Goal: Navigation & Orientation: Find specific page/section

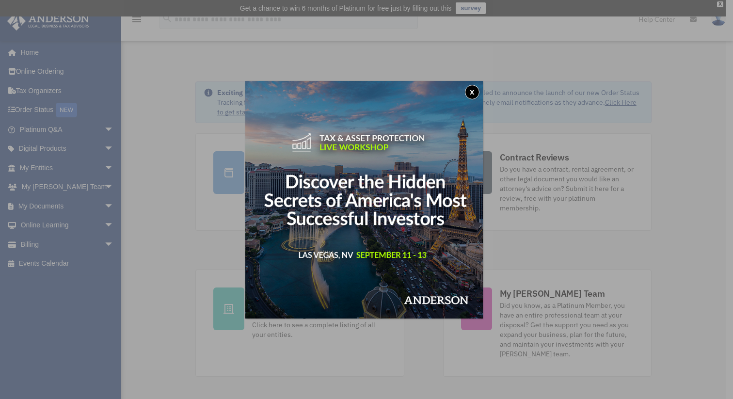
click at [474, 92] on button "x" at bounding box center [472, 92] width 15 height 15
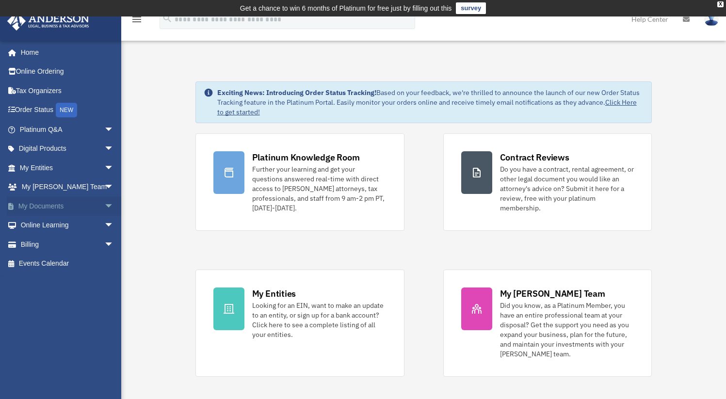
click at [45, 206] on link "My Documents arrow_drop_down" at bounding box center [68, 205] width 122 height 19
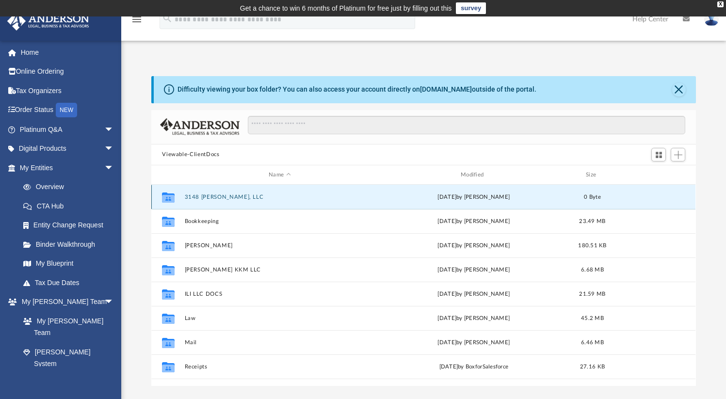
click at [213, 194] on button "3148 Catherine, LLC" at bounding box center [280, 197] width 190 height 6
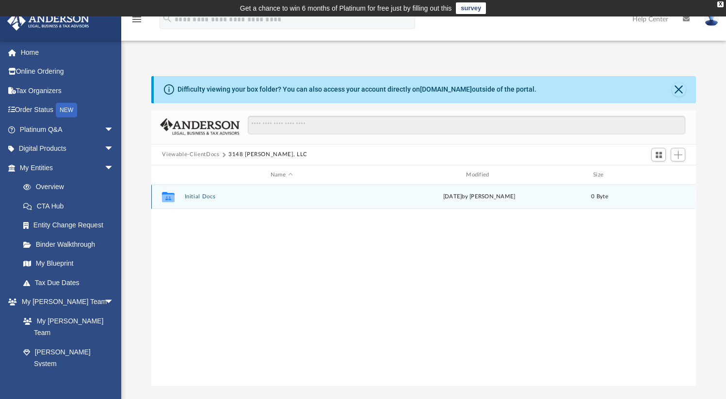
click at [202, 197] on button "Initial Docs" at bounding box center [282, 197] width 194 height 6
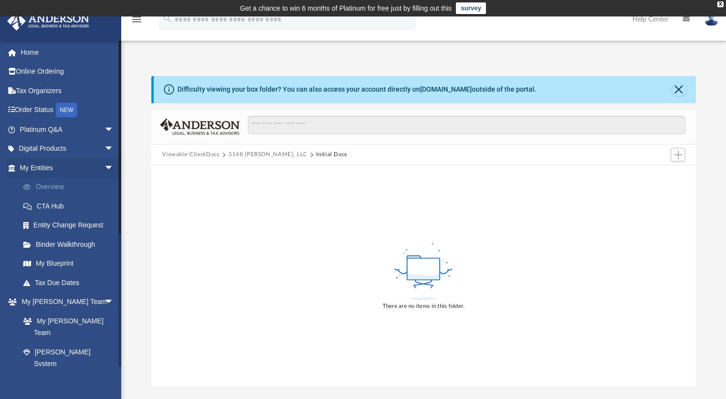
click at [52, 189] on link "Overview" at bounding box center [71, 187] width 115 height 19
click at [104, 167] on span "arrow_drop_down" at bounding box center [113, 168] width 19 height 20
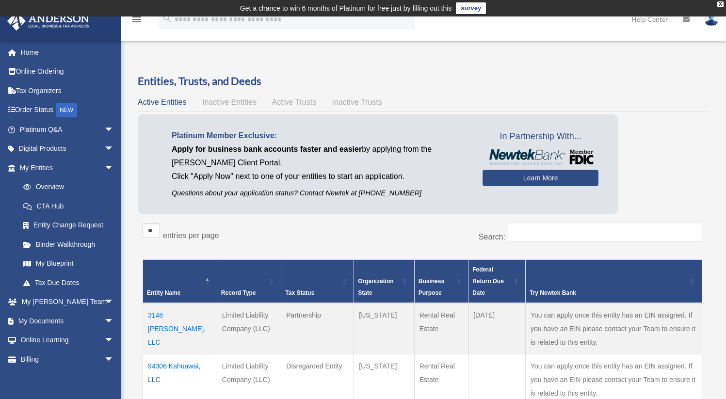
click at [170, 314] on td "3148 [PERSON_NAME], LLC" at bounding box center [180, 328] width 74 height 51
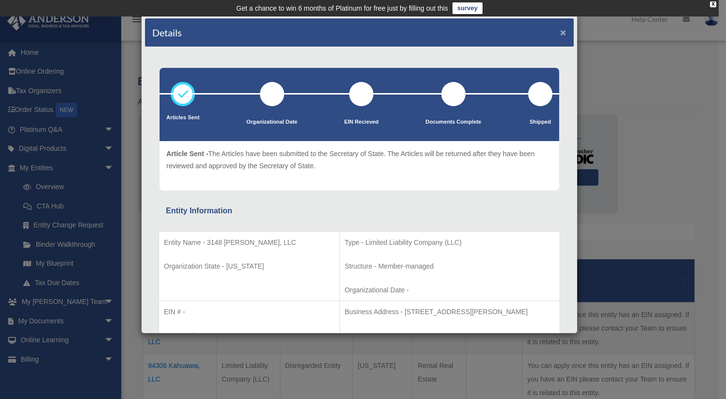
click at [560, 32] on button "×" at bounding box center [563, 32] width 6 height 10
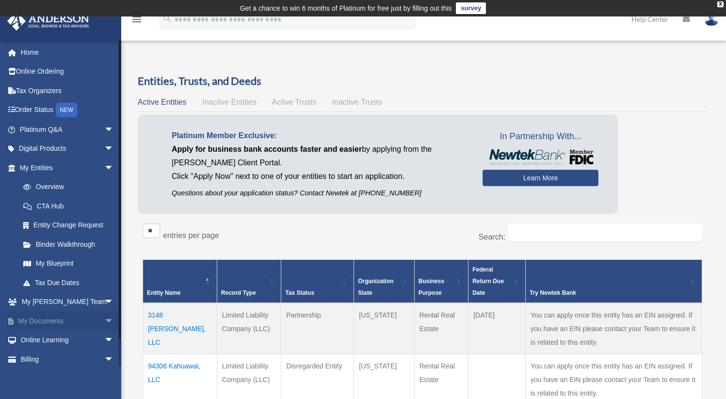
click at [104, 319] on span "arrow_drop_down" at bounding box center [113, 321] width 19 height 20
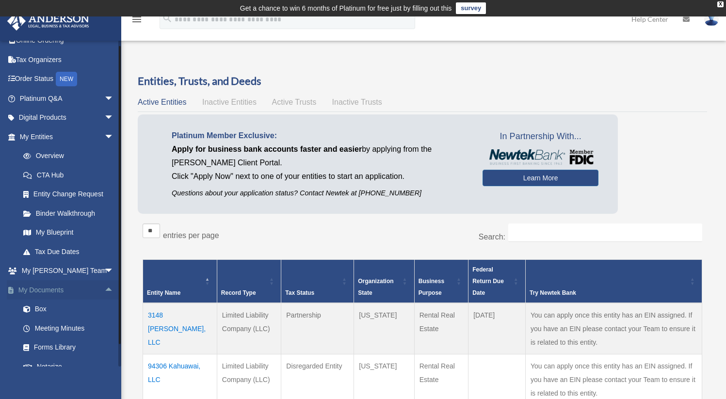
scroll to position [33, 0]
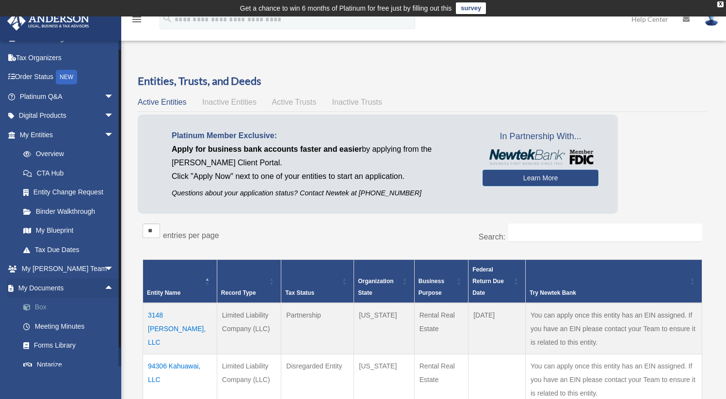
click at [43, 308] on link "Box" at bounding box center [71, 307] width 115 height 19
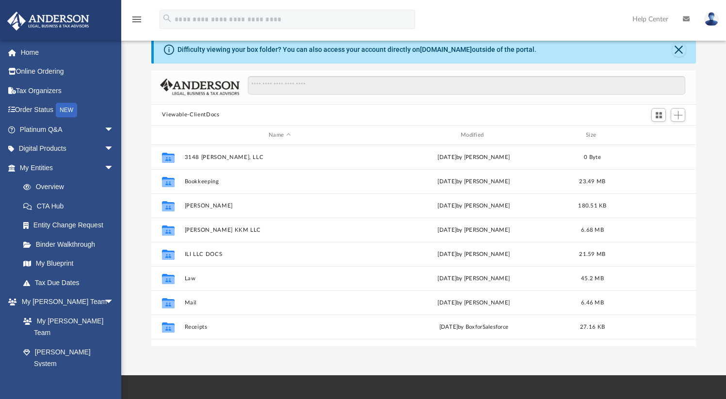
scroll to position [41, 0]
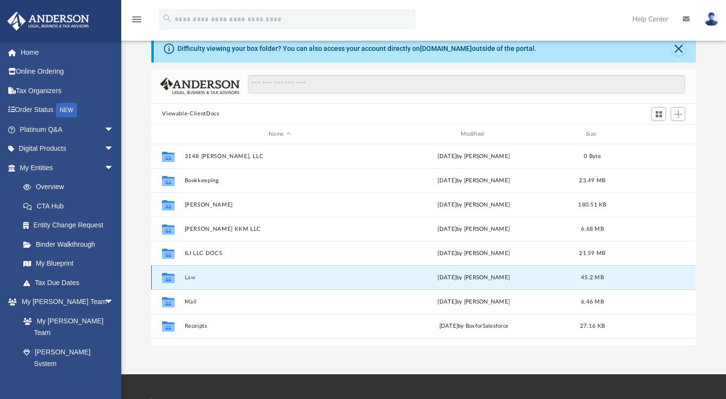
click at [191, 277] on button "Law" at bounding box center [280, 278] width 190 height 6
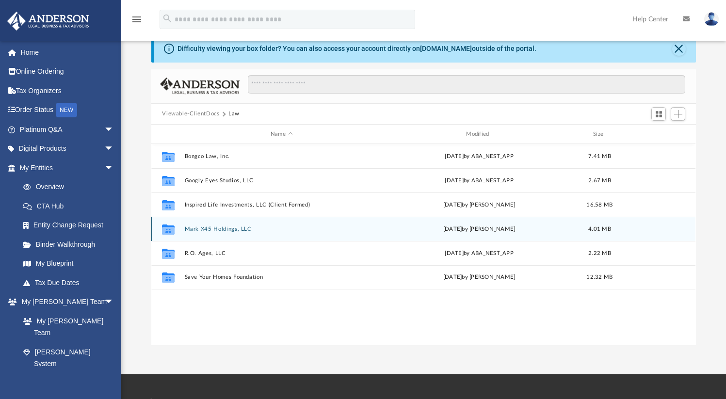
click at [226, 233] on div "Collaborated Folder Mark X45 Holdings, LLC Mon Aug 11 2025 by Nikki Llagas 4.01…" at bounding box center [423, 229] width 544 height 24
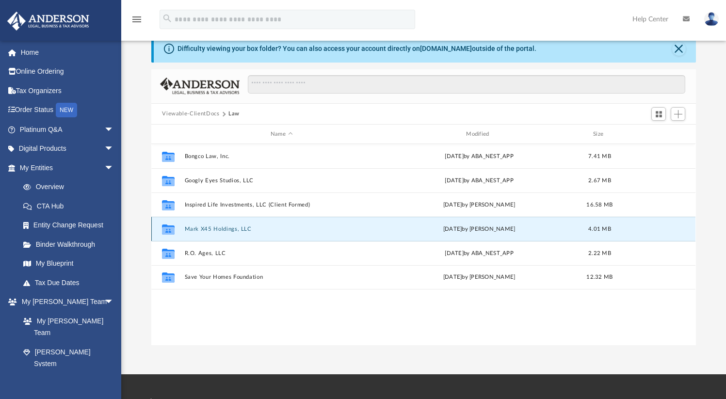
click at [228, 232] on button "Mark X45 Holdings, LLC" at bounding box center [282, 229] width 194 height 6
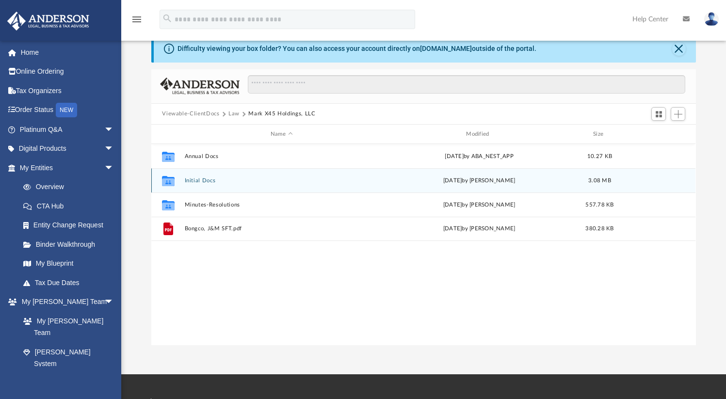
click at [205, 182] on button "Initial Docs" at bounding box center [282, 181] width 194 height 6
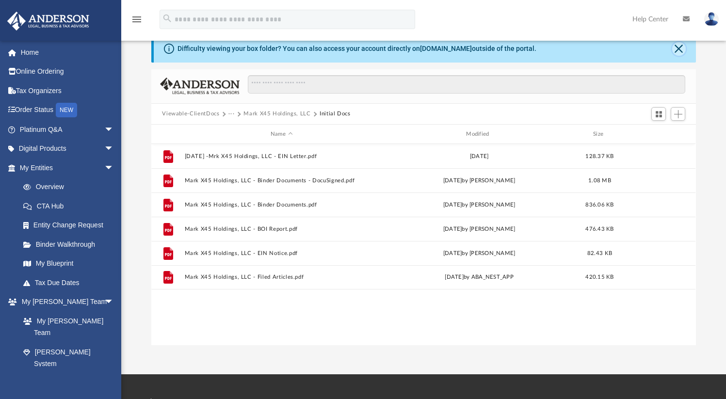
click at [680, 50] on button "Close" at bounding box center [679, 49] width 14 height 14
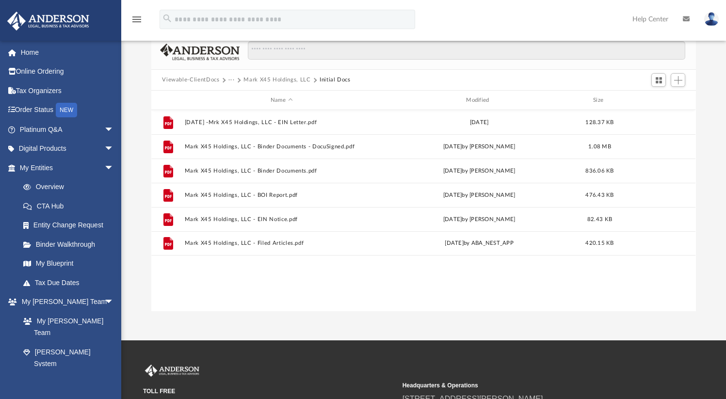
click at [714, 22] on img at bounding box center [711, 19] width 15 height 14
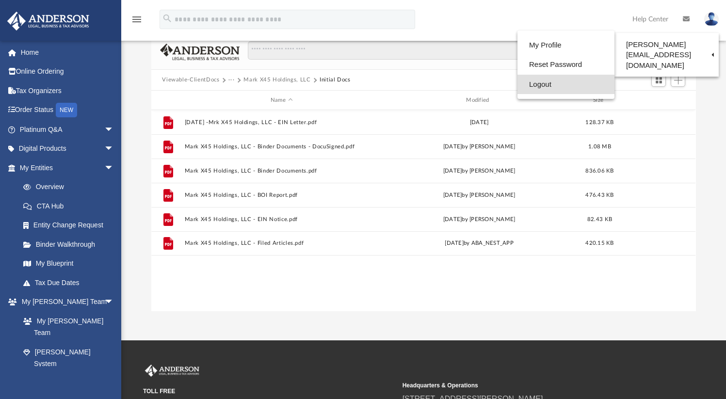
click at [537, 87] on link "Logout" at bounding box center [566, 85] width 97 height 20
